Goal: Find specific page/section: Find specific page/section

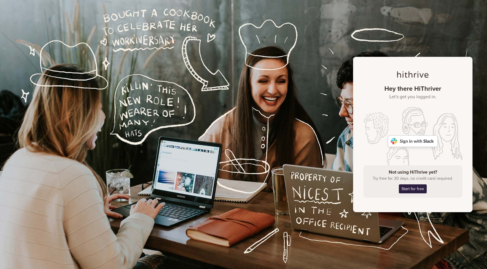
click at [415, 140] on img at bounding box center [413, 141] width 50 height 12
